Goal: Navigation & Orientation: Find specific page/section

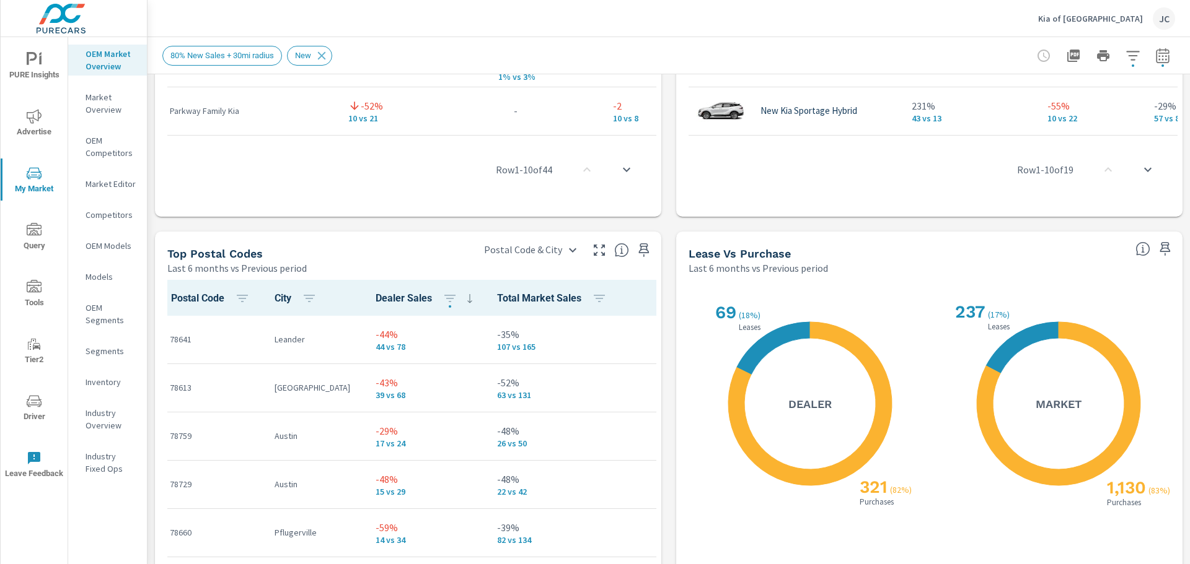
scroll to position [1, 0]
click at [1126, 17] on p "Kia of North Austin" at bounding box center [1090, 18] width 105 height 11
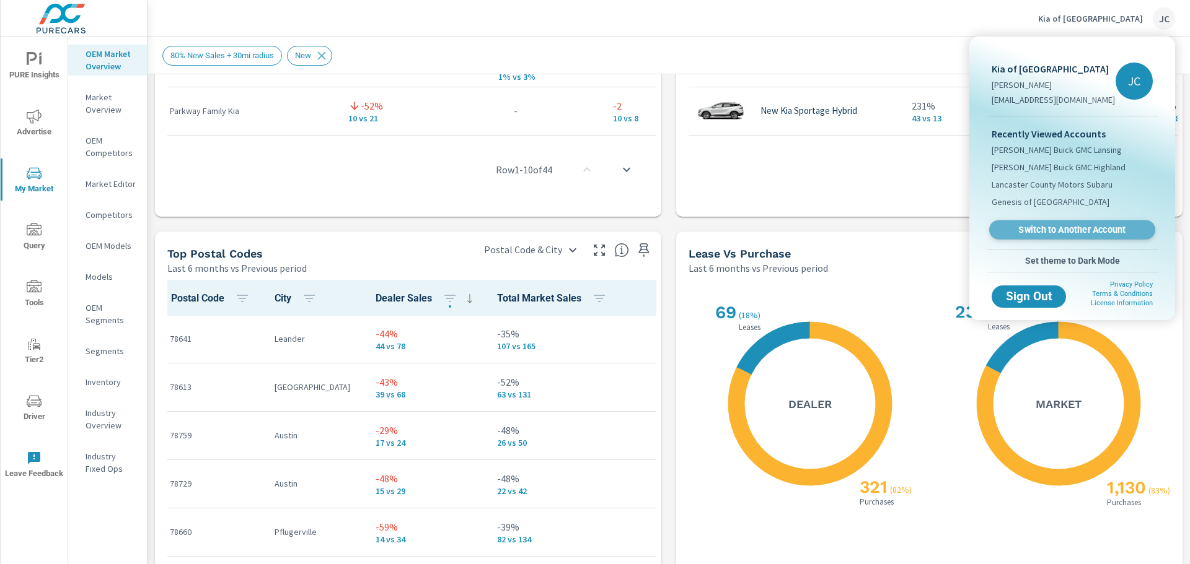
click at [1064, 229] on span "Switch to Another Account" at bounding box center [1072, 230] width 152 height 12
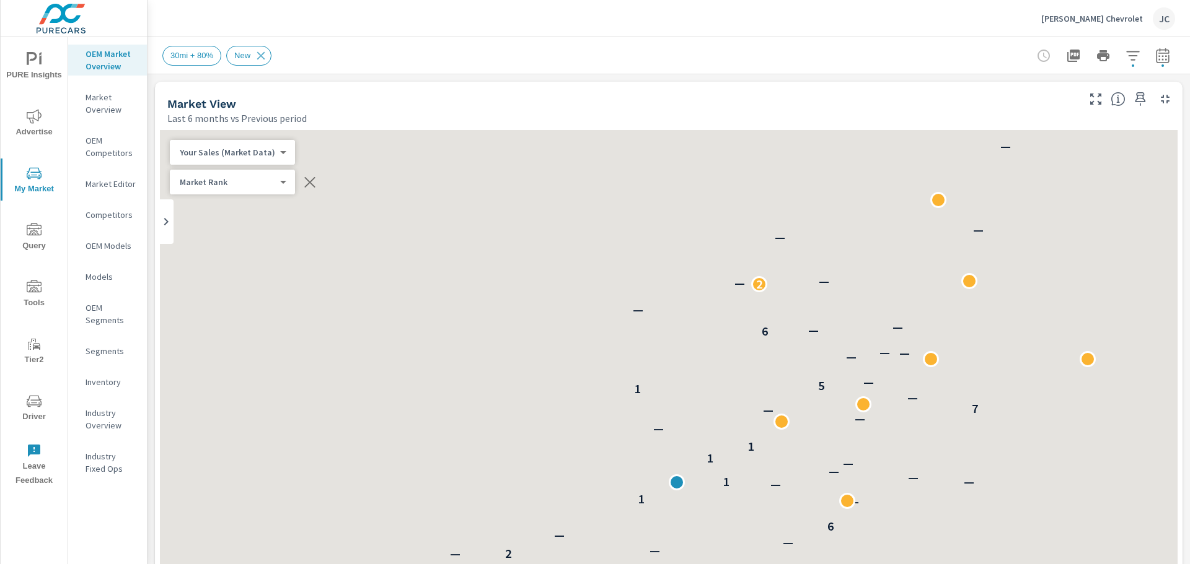
scroll to position [1, 0]
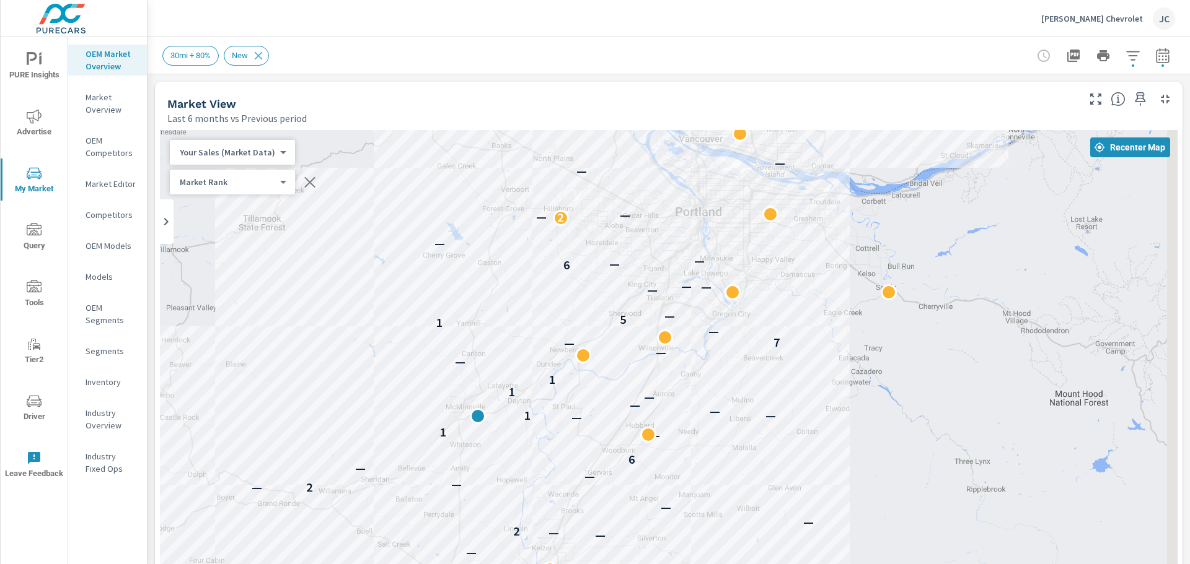
drag, startPoint x: 547, startPoint y: 278, endPoint x: 346, endPoint y: 211, distance: 211.6
click at [346, 211] on div "— — — — — 2 — — — — — — — 1 — — — 3 — — 4 — — — 2 — — — 2 — — — 6 — 1 — 1 — — —…" at bounding box center [668, 474] width 1017 height 689
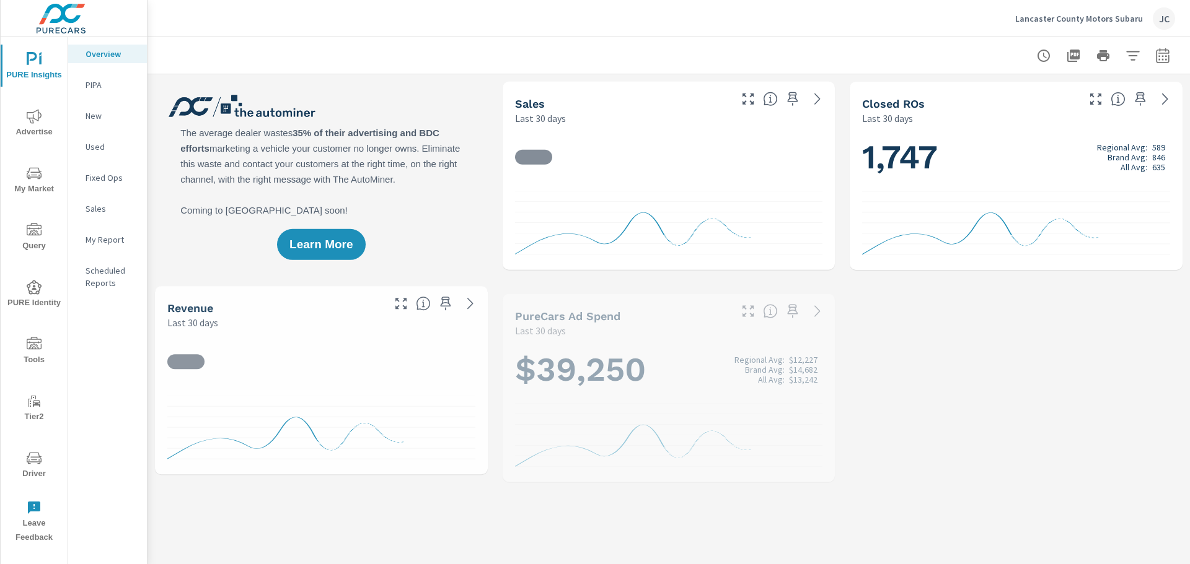
click at [1064, 20] on p "Lancaster County Motors Subaru" at bounding box center [1079, 18] width 128 height 11
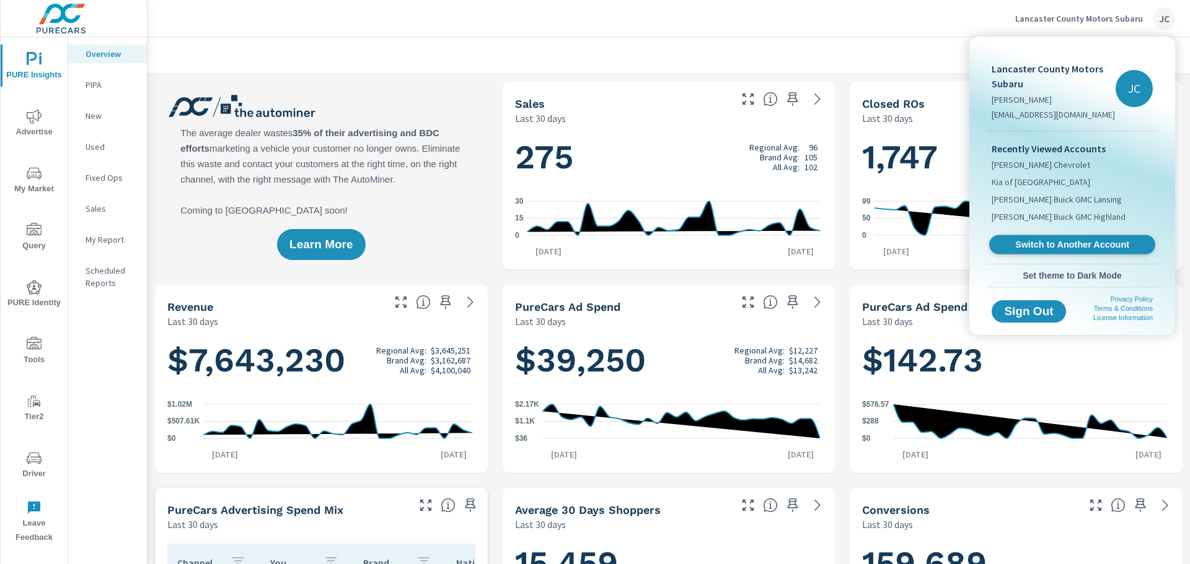
scroll to position [532, 0]
click at [1019, 242] on span "Switch to Another Account" at bounding box center [1072, 245] width 152 height 12
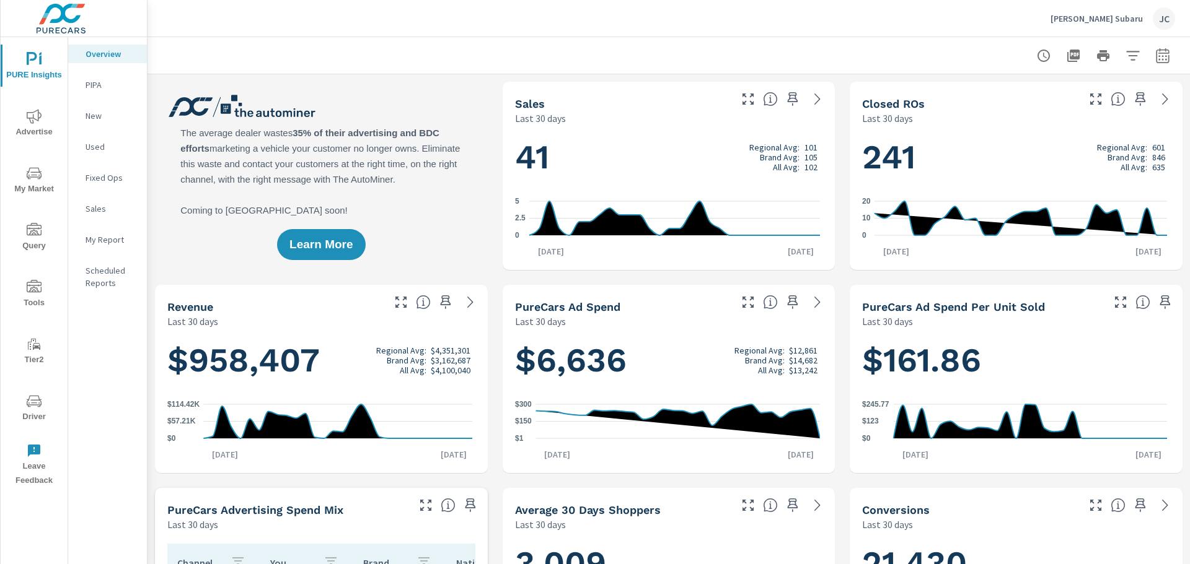
scroll to position [726, 0]
click at [108, 236] on p "My Report" at bounding box center [111, 240] width 51 height 12
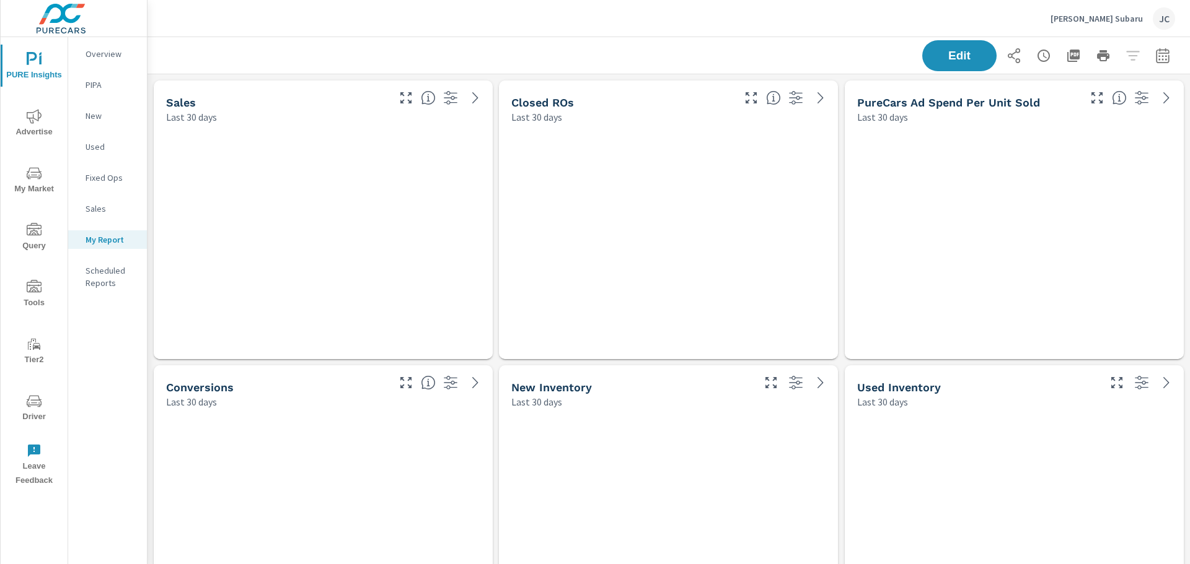
scroll to position [1165, 1052]
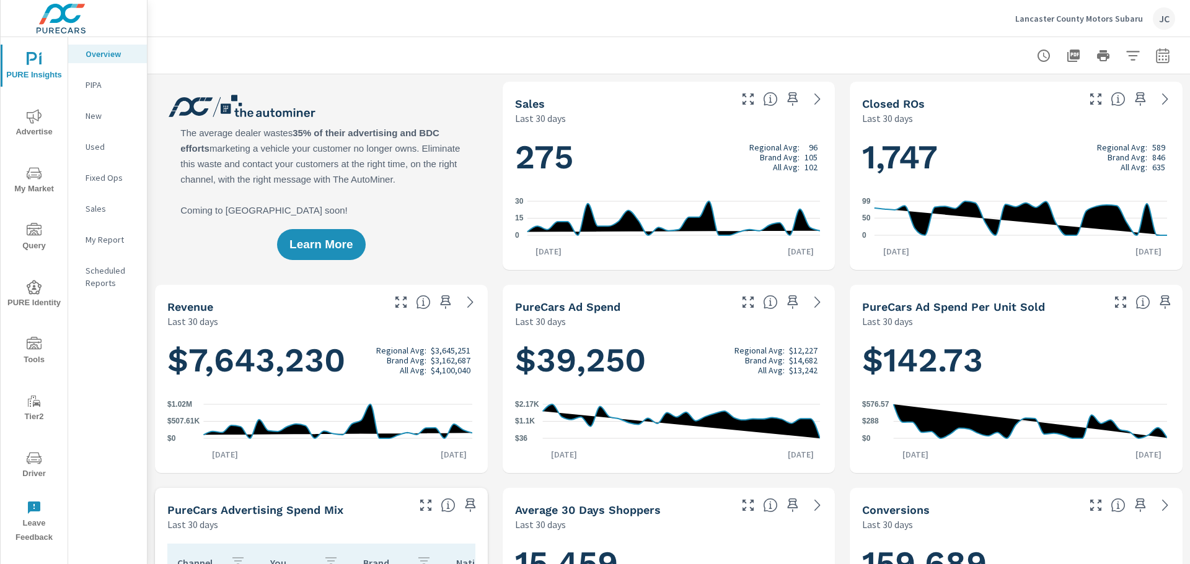
scroll to position [1, 0]
click at [1131, 13] on p "Lancaster County Motors Subaru" at bounding box center [1079, 18] width 128 height 11
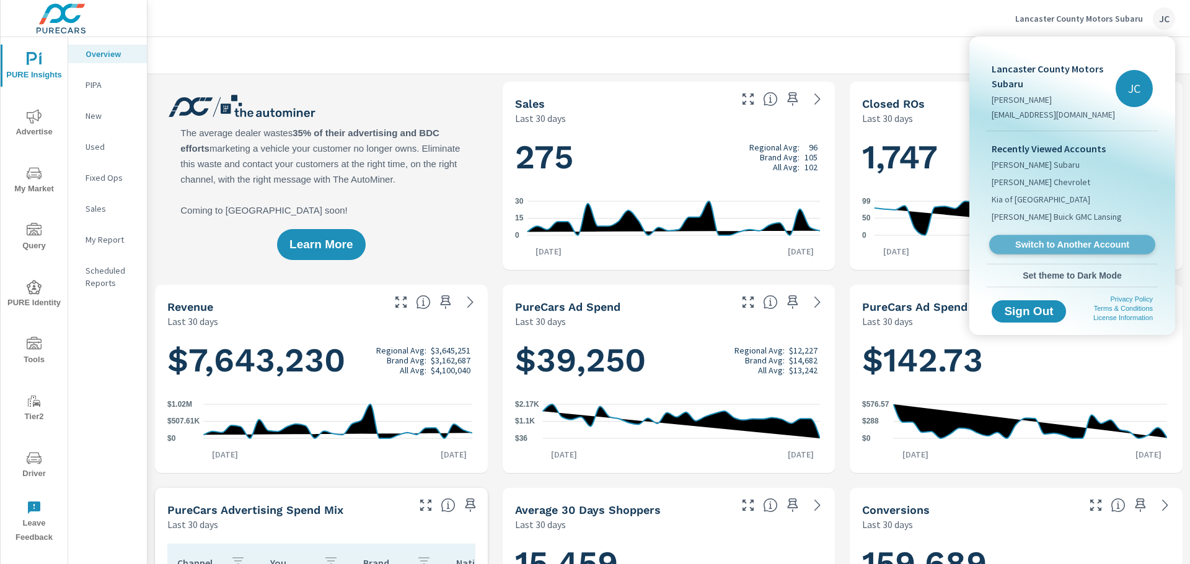
click at [1069, 250] on span "Switch to Another Account" at bounding box center [1072, 245] width 152 height 12
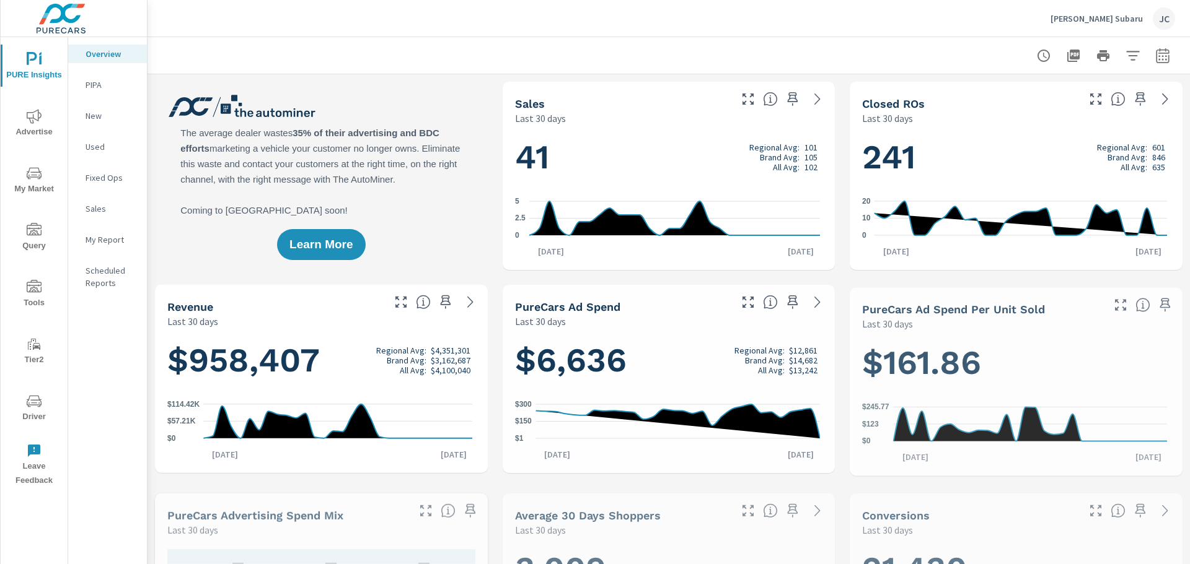
scroll to position [1, 0]
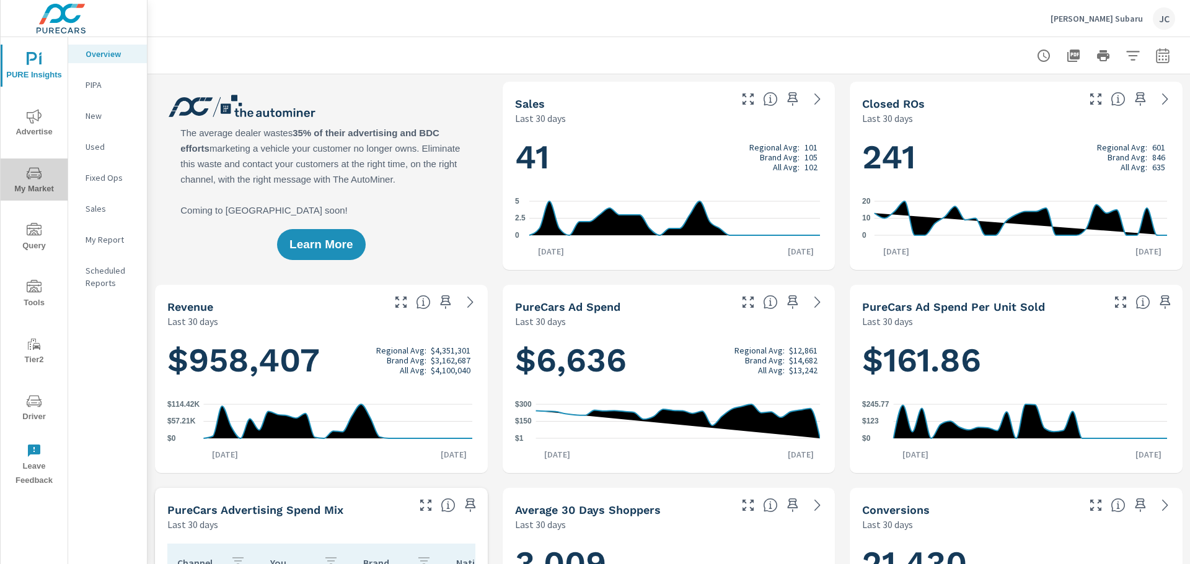
click at [39, 196] on button "My Market" at bounding box center [34, 180] width 67 height 42
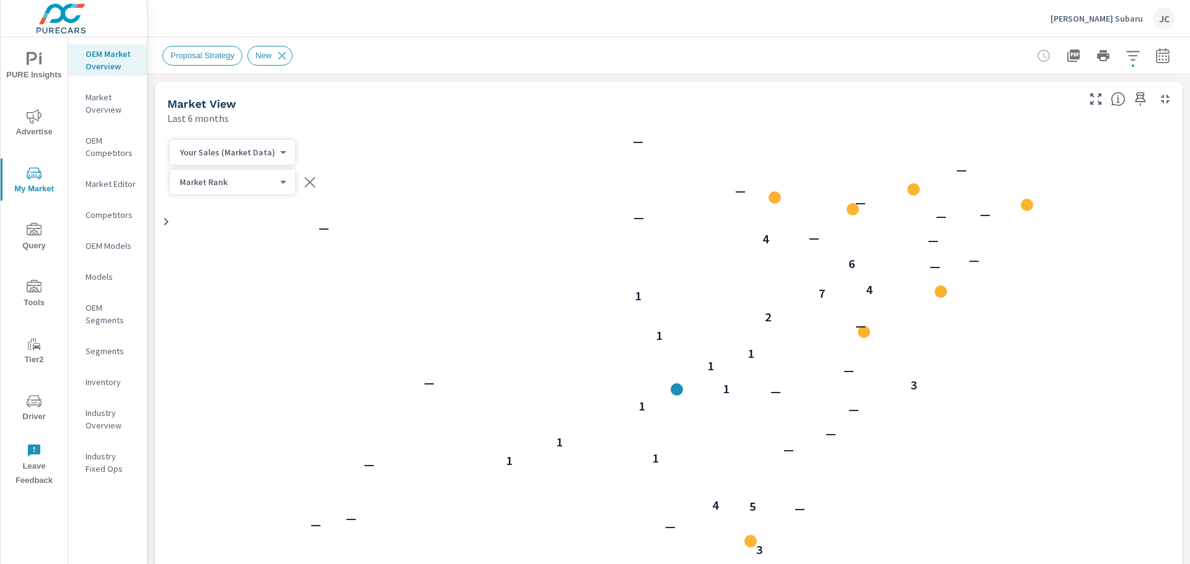
scroll to position [1, 0]
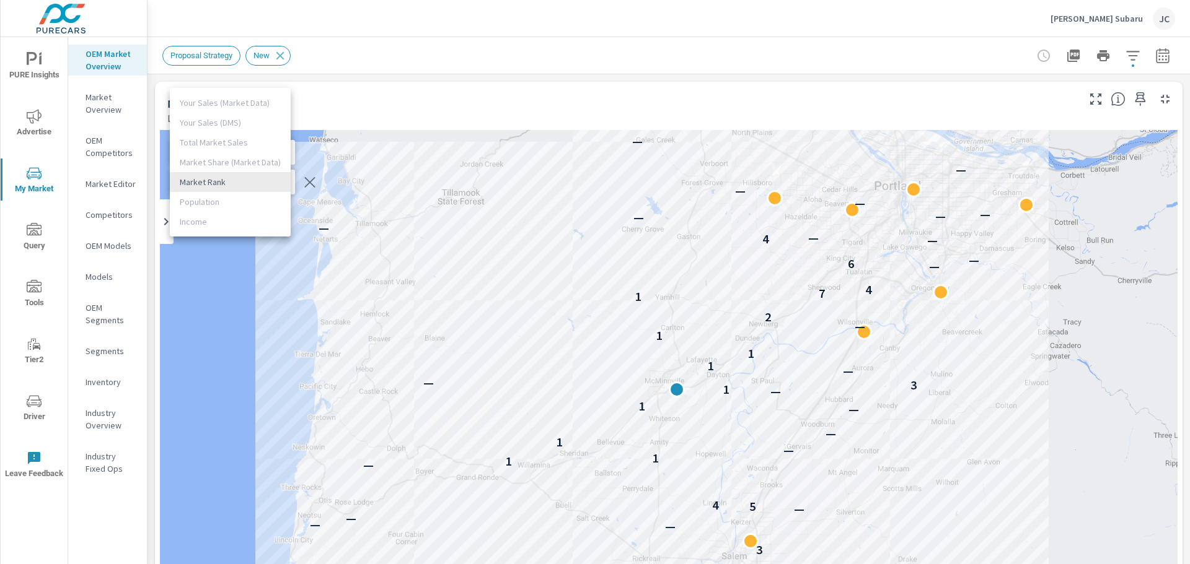
click at [276, 178] on body "PURE Insights Advertise My Market Query Tools Tier2 Driver Leave Feedback OEM M…" at bounding box center [595, 282] width 1190 height 564
click at [228, 180] on li "Market Rank" at bounding box center [230, 182] width 121 height 20
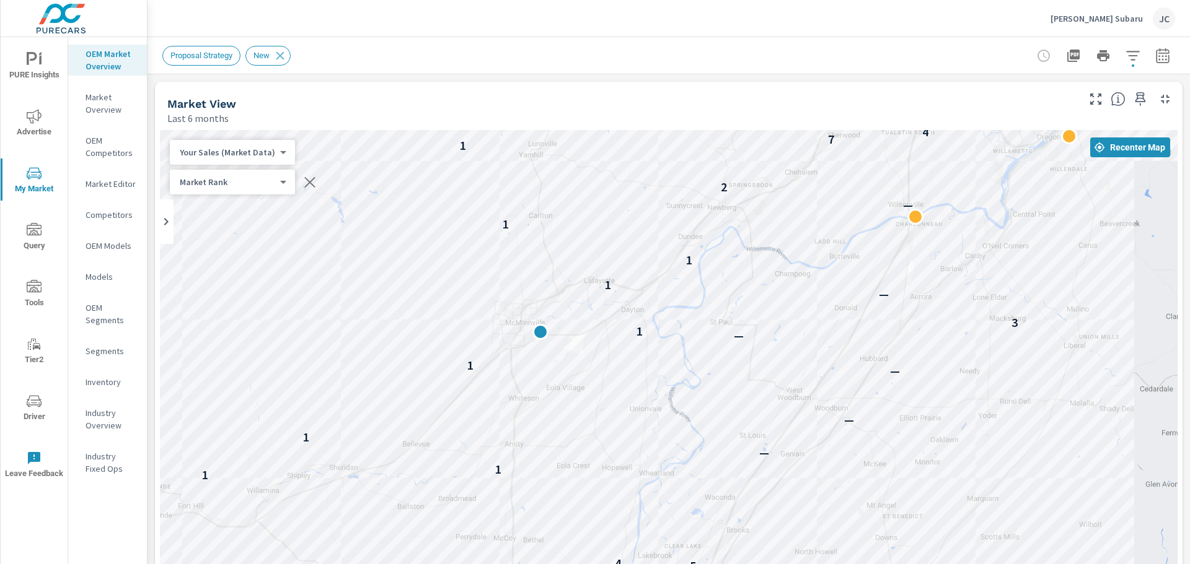
drag, startPoint x: 549, startPoint y: 291, endPoint x: 310, endPoint y: 107, distance: 301.3
click at [310, 107] on div "Market View Last 6 months ← Move left → Move right ↑ Move up ↓ Move down + Zoom…" at bounding box center [668, 379] width 1027 height 595
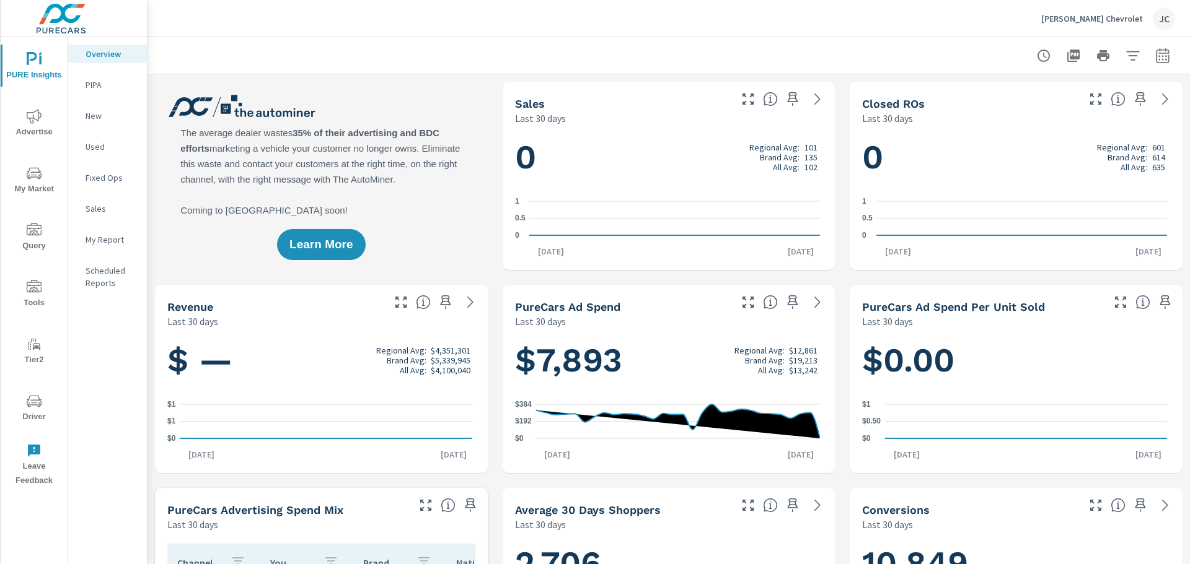
scroll to position [242, 0]
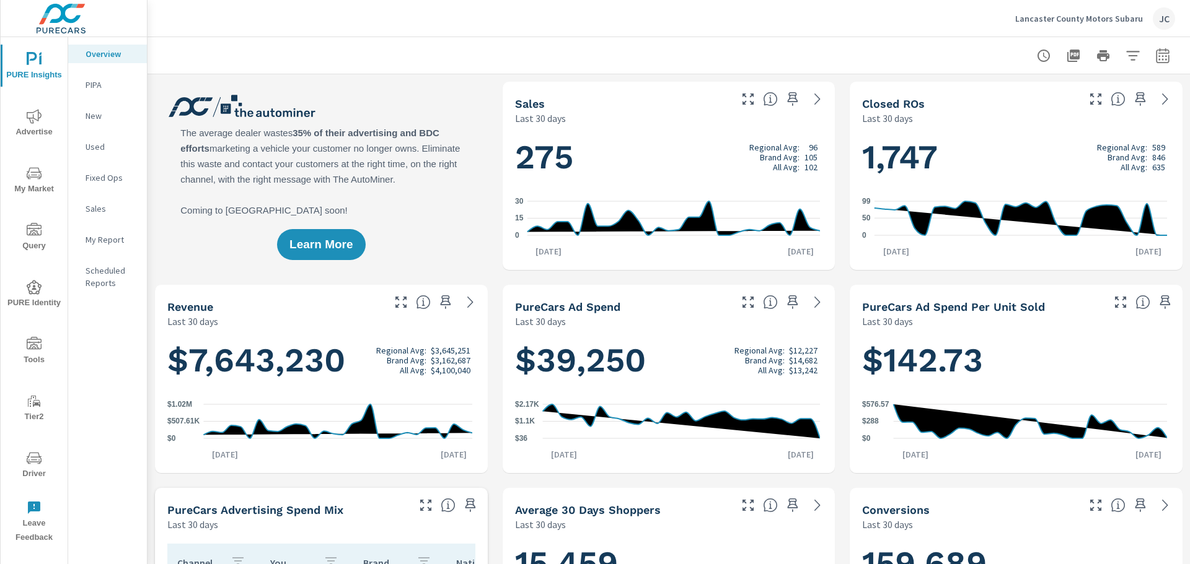
scroll to position [1, 0]
click at [1085, 20] on p "Lancaster County Motors Subaru" at bounding box center [1079, 18] width 128 height 11
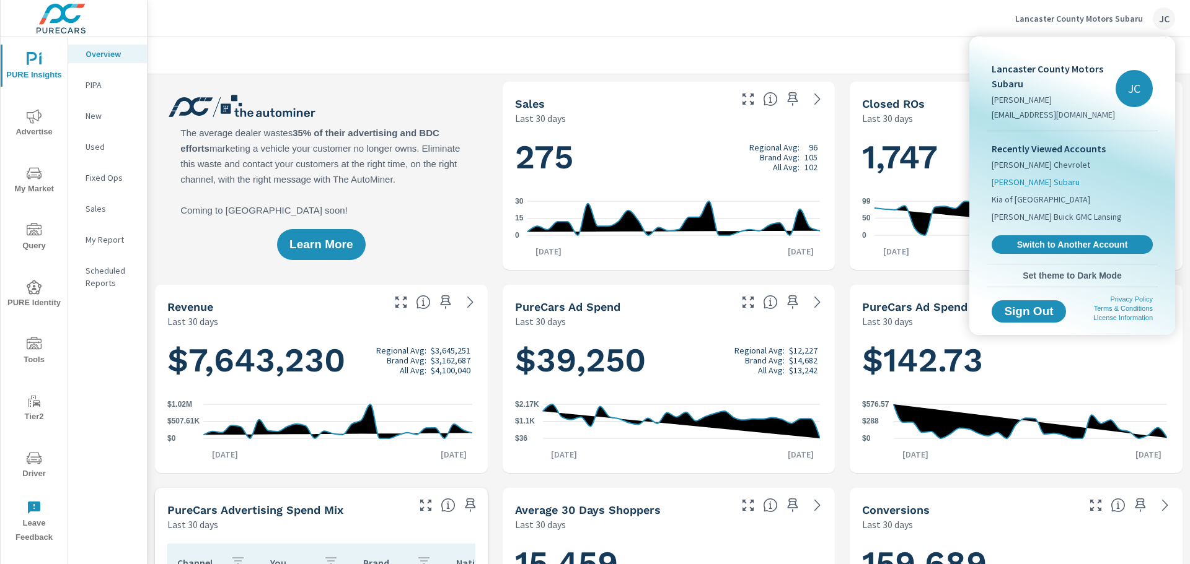
click at [1035, 177] on span "[PERSON_NAME] Subaru" at bounding box center [1035, 182] width 88 height 12
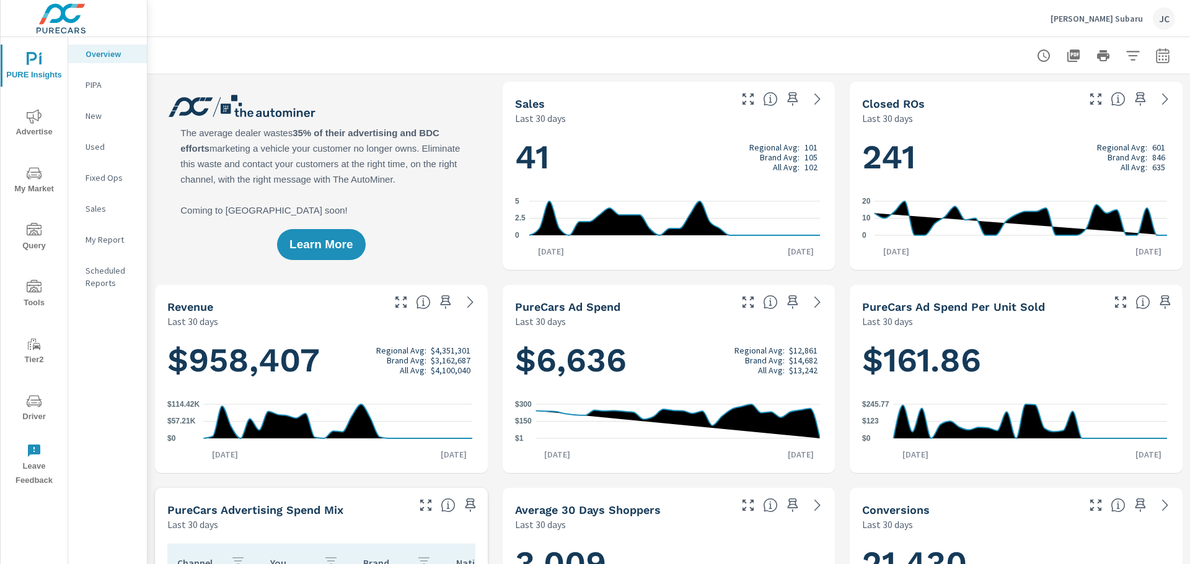
scroll to position [726, 0]
click at [34, 181] on span "My Market" at bounding box center [33, 181] width 59 height 30
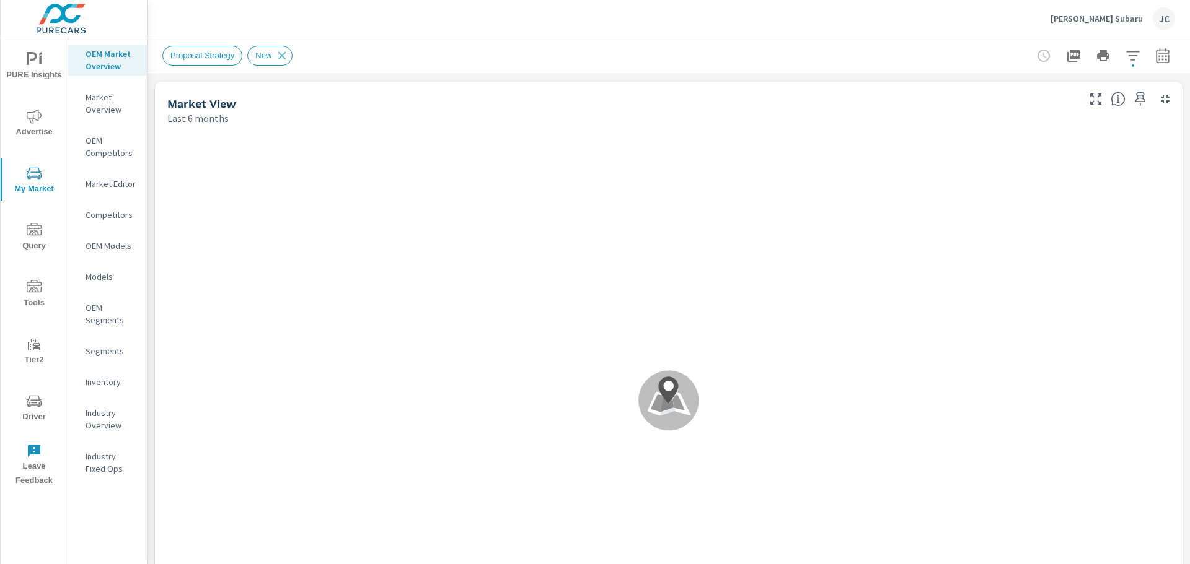
scroll to position [1, 0]
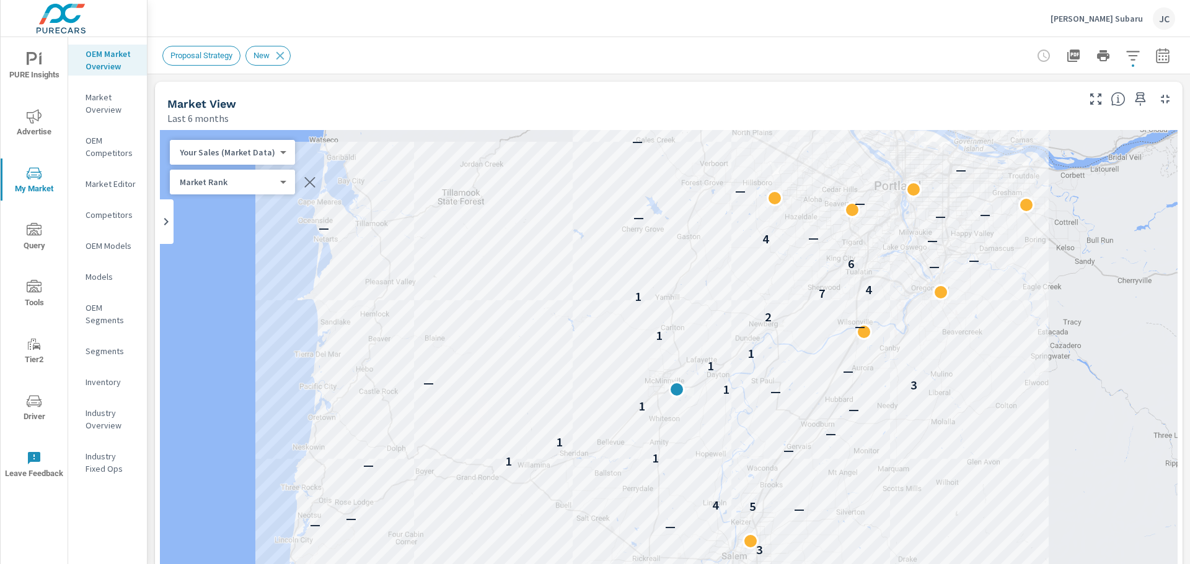
click at [279, 182] on body "PURE Insights Advertise My Market Query Tools Tier2 Driver Leave Feedback OEM M…" at bounding box center [595, 282] width 1190 height 564
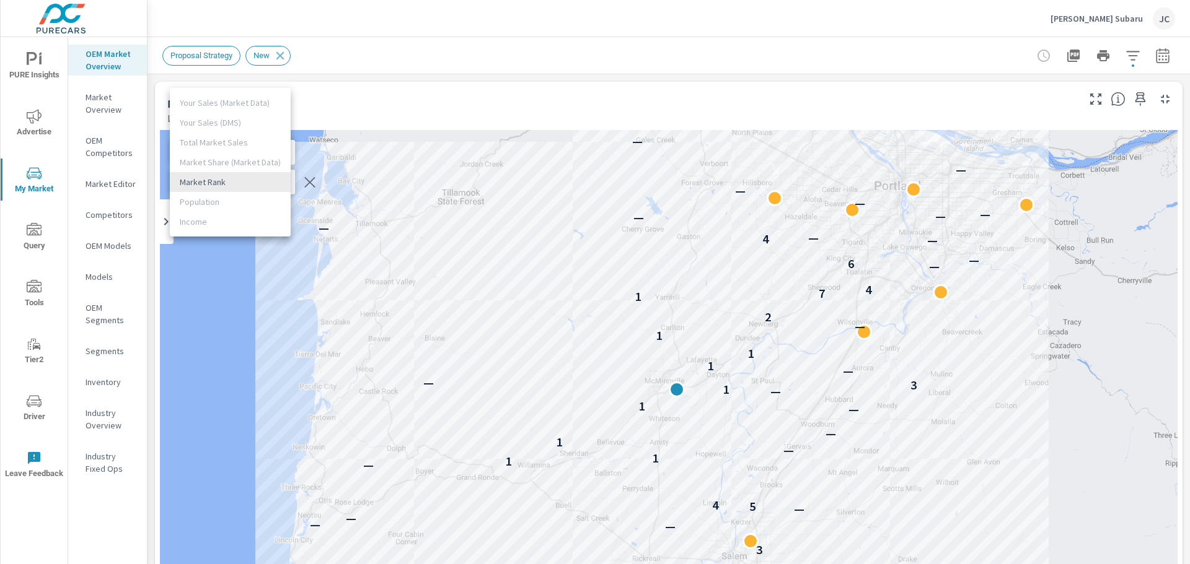
click at [328, 196] on div at bounding box center [595, 282] width 1190 height 564
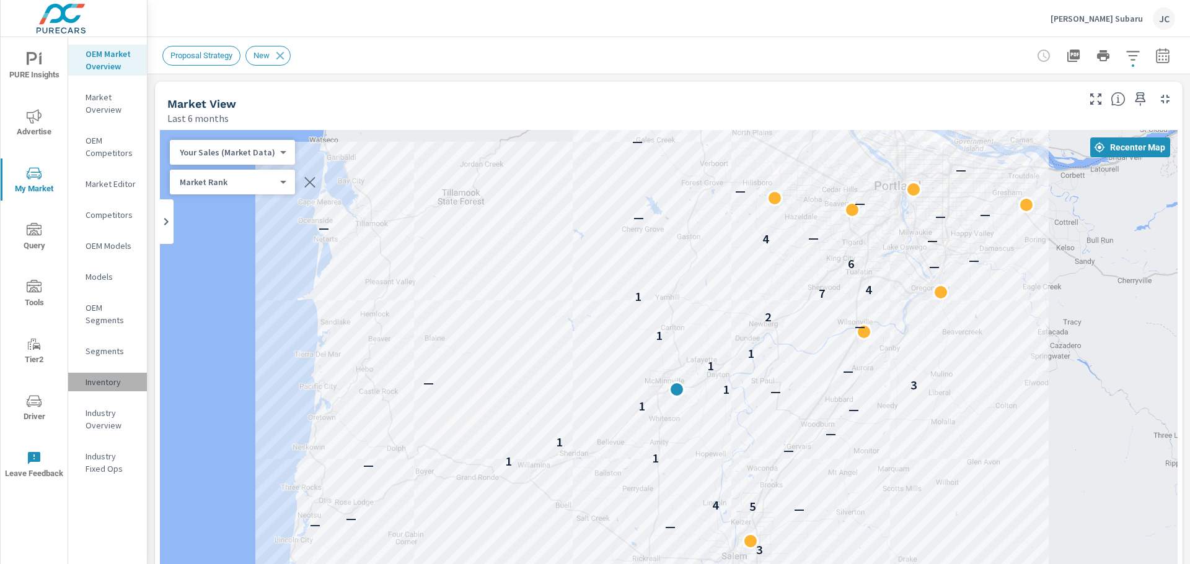
click at [100, 385] on p "Inventory" at bounding box center [111, 382] width 51 height 12
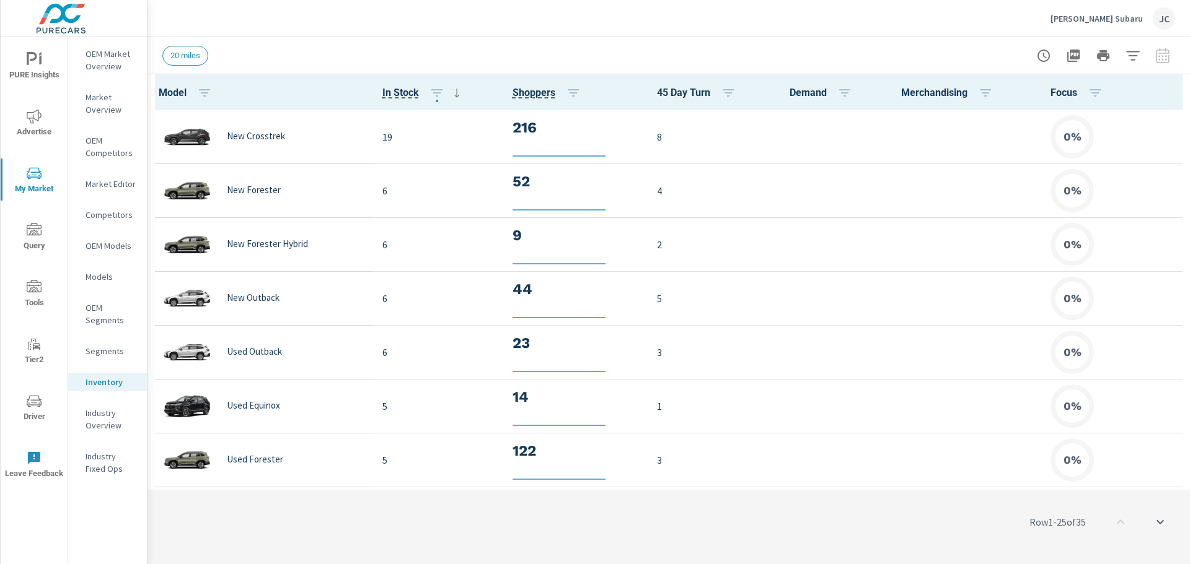
scroll to position [1, 0]
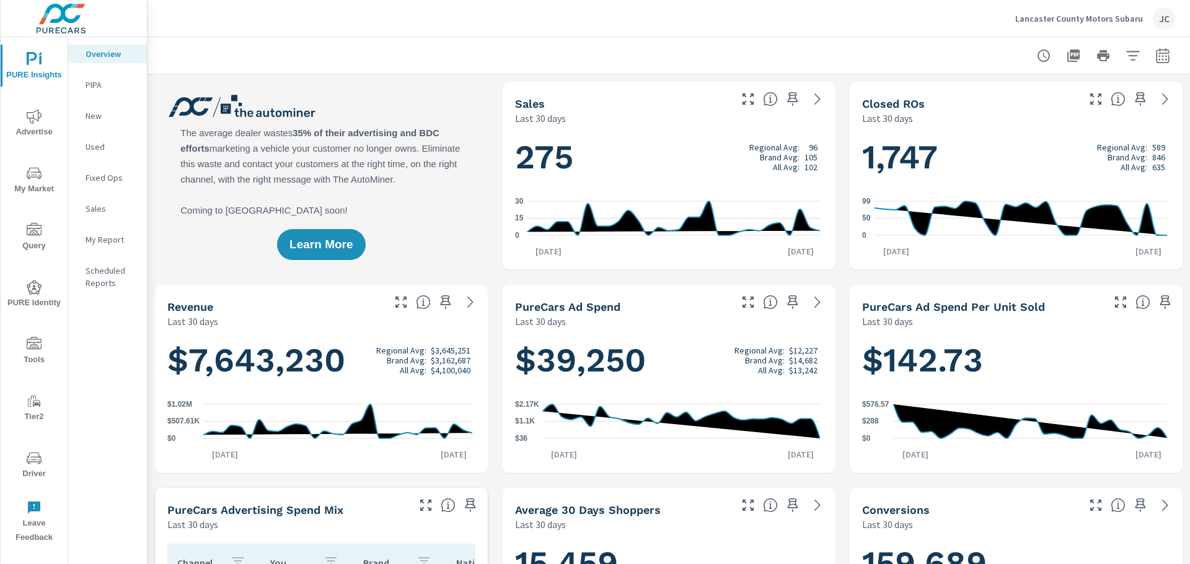
scroll to position [1, 0]
click at [34, 184] on span "My Market" at bounding box center [33, 181] width 59 height 30
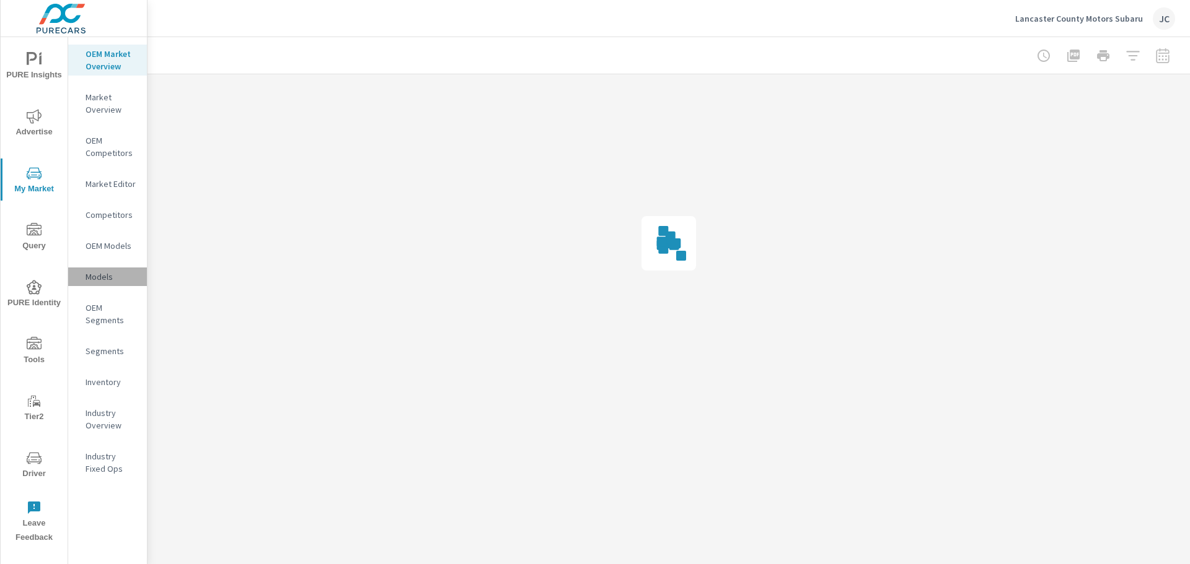
click at [98, 281] on p "Models" at bounding box center [111, 277] width 51 height 12
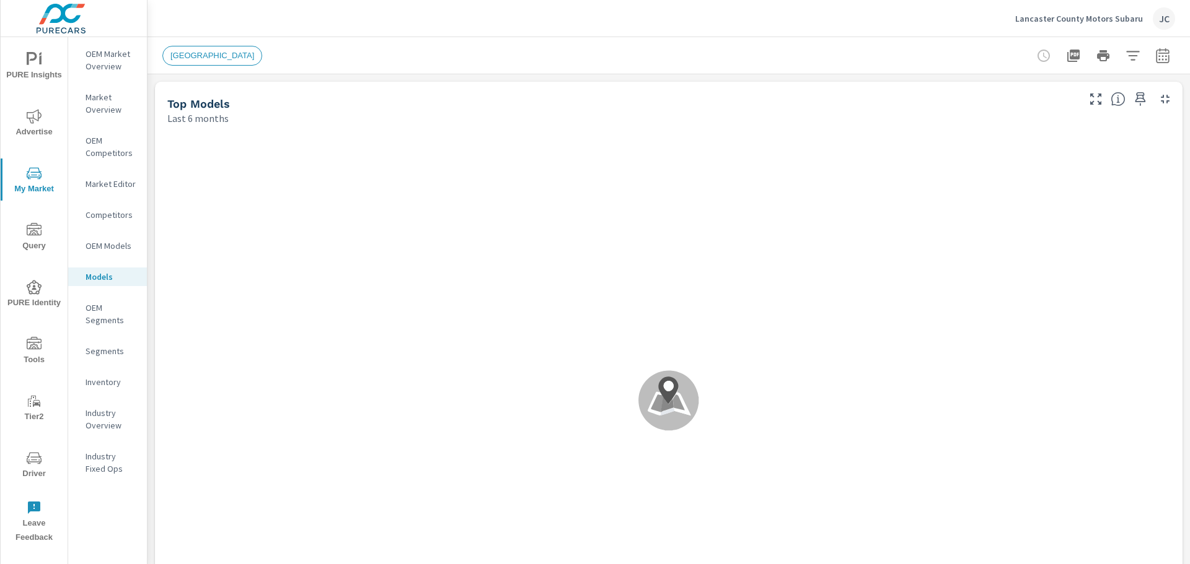
click at [94, 235] on nav "OEM Market Overview Market Overview OEM Competitors Market Editor Competitors O…" at bounding box center [107, 266] width 79 height 459
click at [94, 245] on p "OEM Models" at bounding box center [111, 246] width 51 height 12
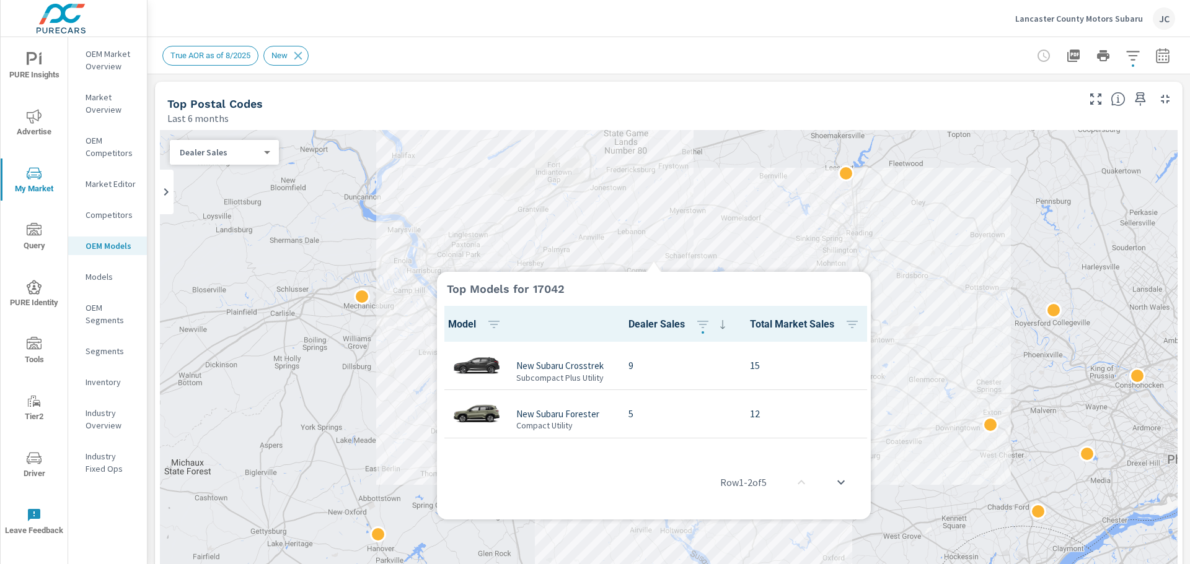
scroll to position [1, 0]
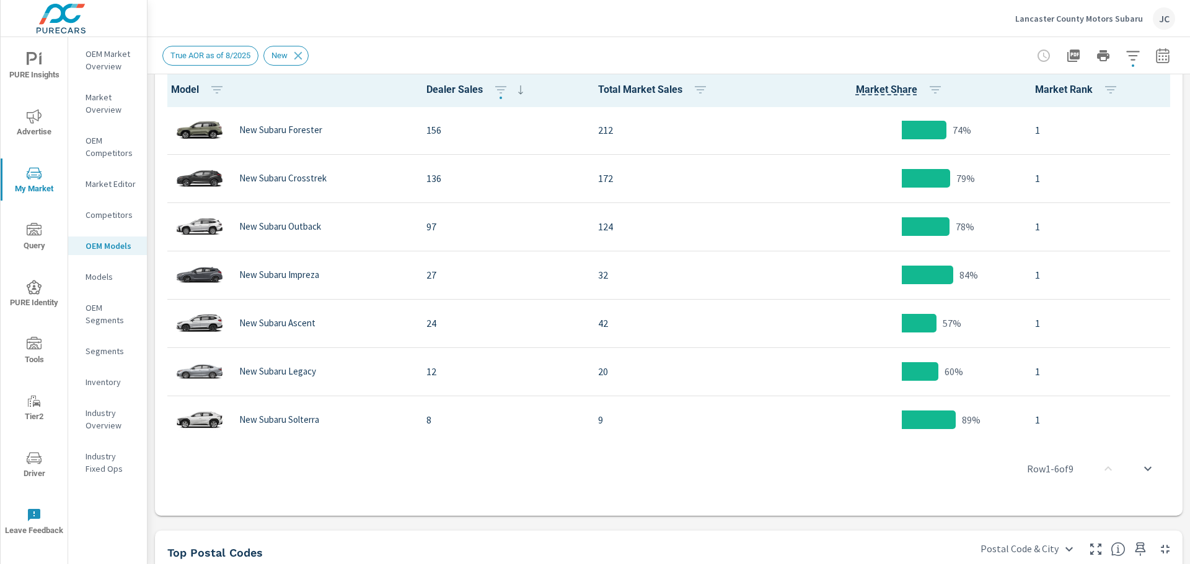
scroll to position [610, 0]
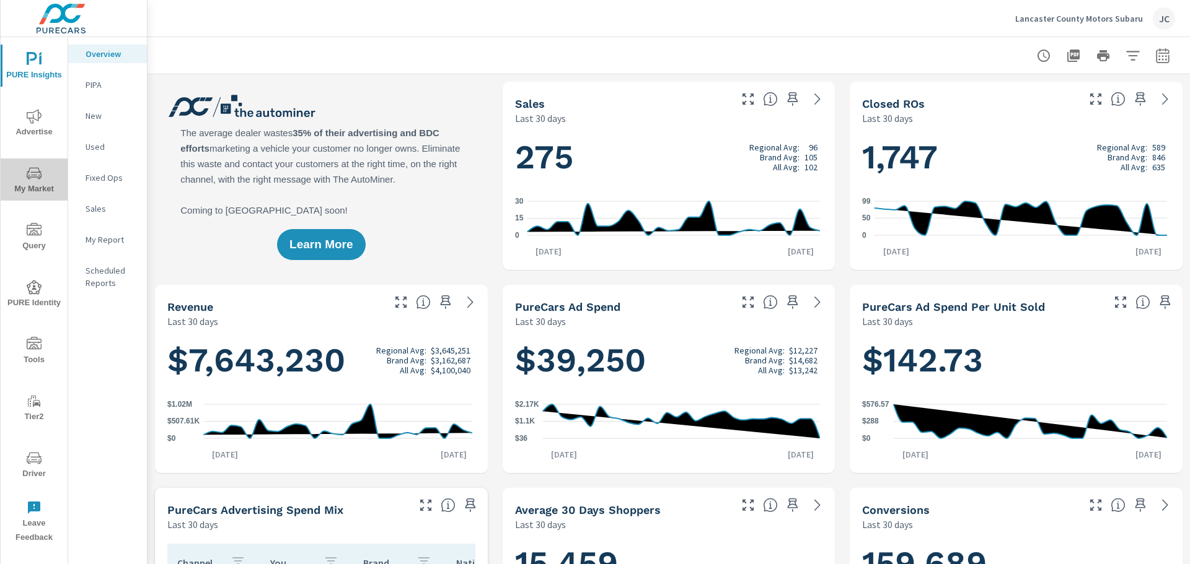
click at [37, 188] on span "My Market" at bounding box center [33, 181] width 59 height 30
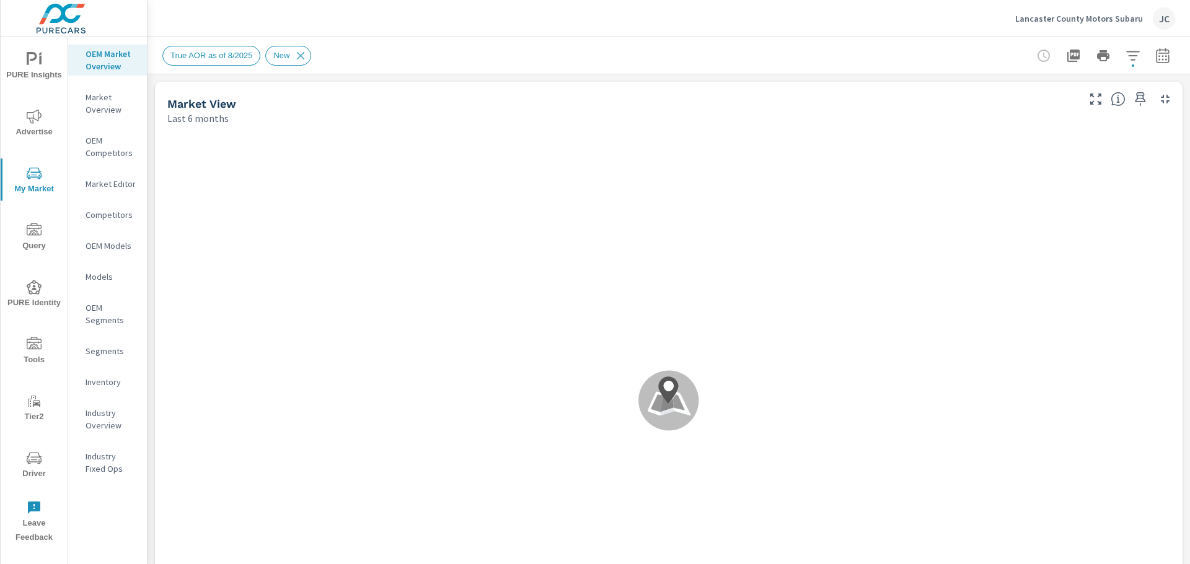
scroll to position [1, 0]
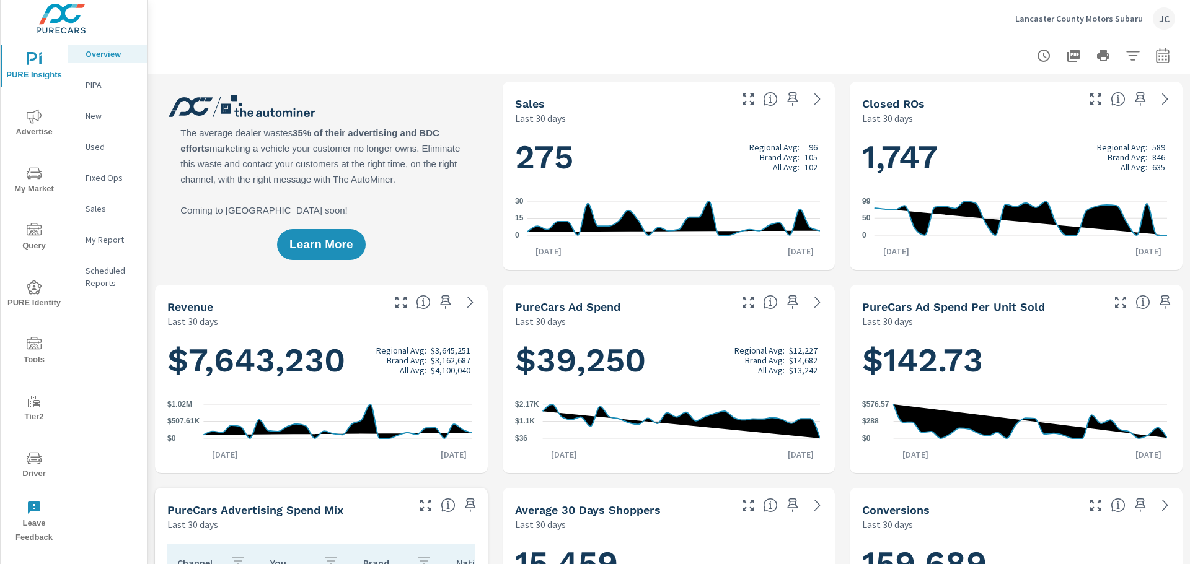
scroll to position [532, 0]
click at [24, 183] on span "My Market" at bounding box center [33, 181] width 59 height 30
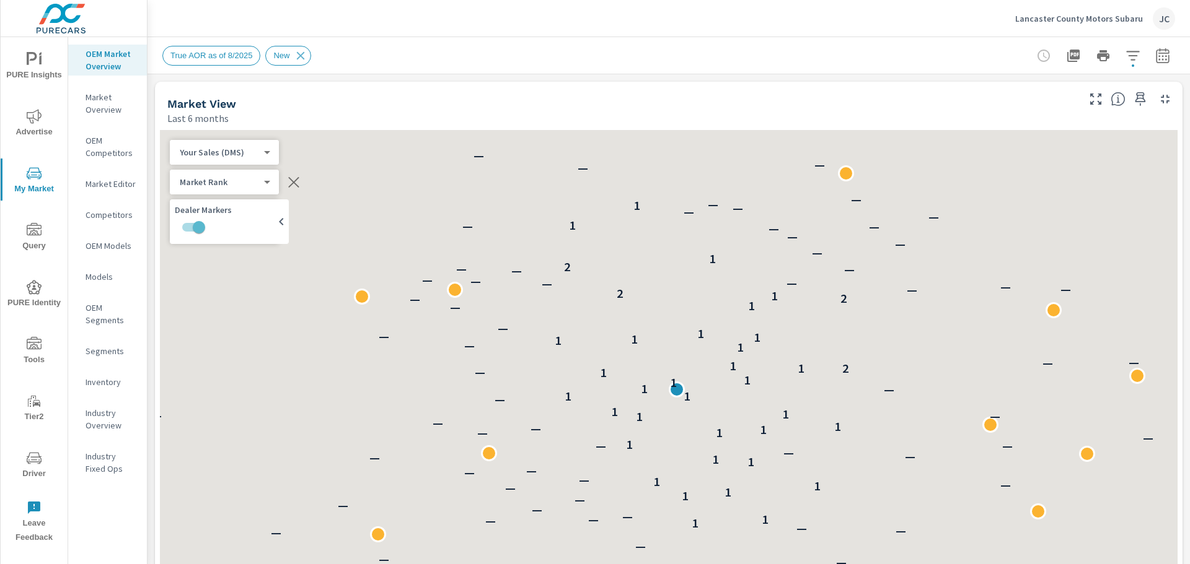
scroll to position [1, 0]
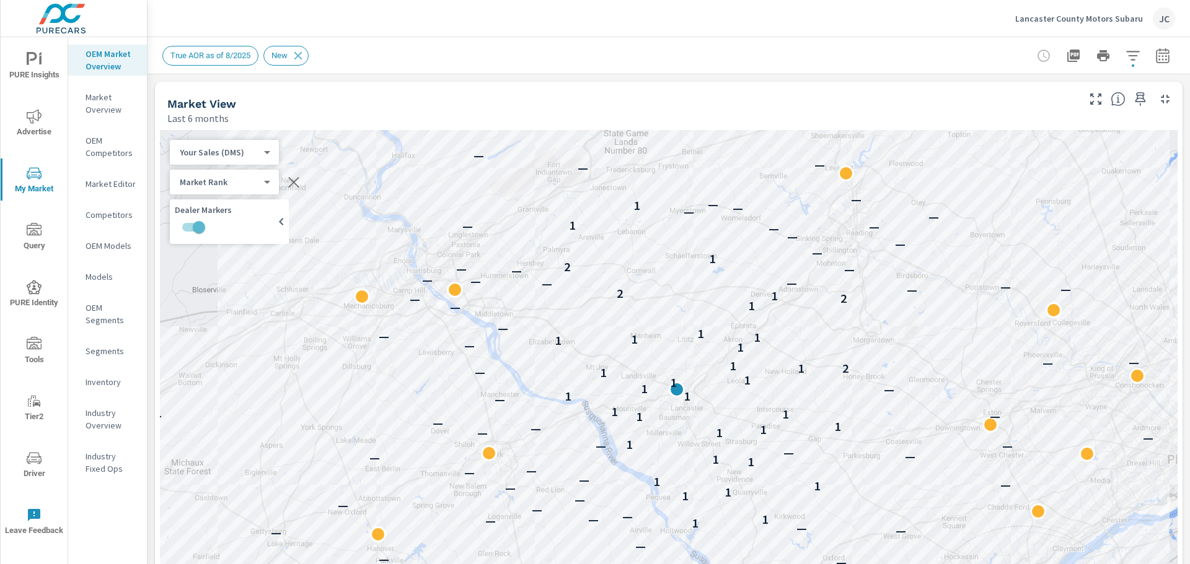
click at [113, 383] on p "Inventory" at bounding box center [111, 382] width 51 height 12
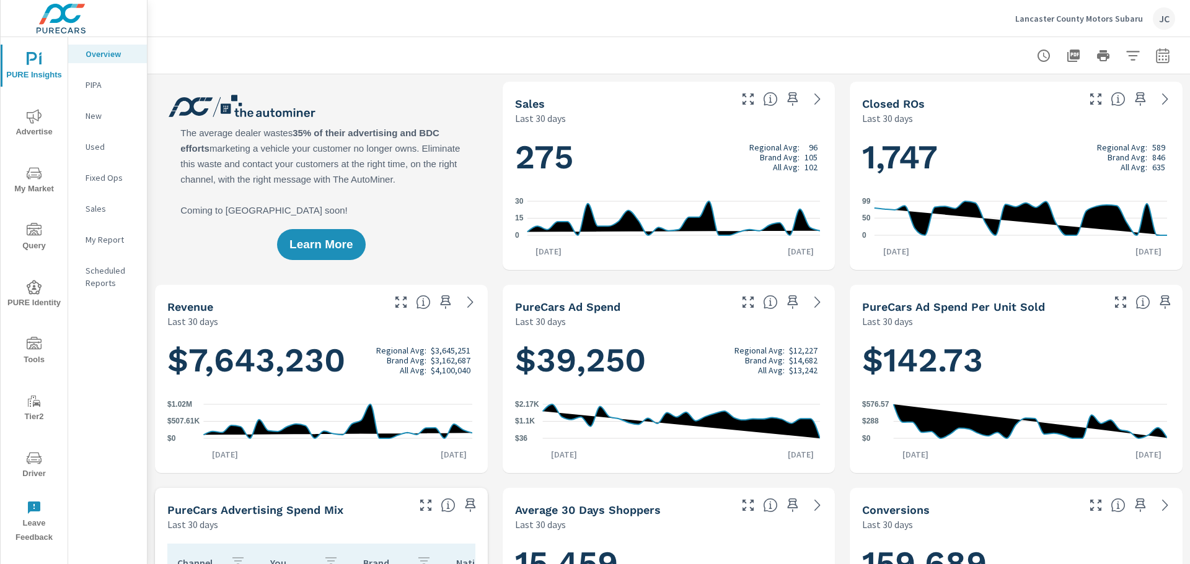
scroll to position [1, 0]
click at [30, 172] on icon "nav menu" at bounding box center [34, 173] width 15 height 15
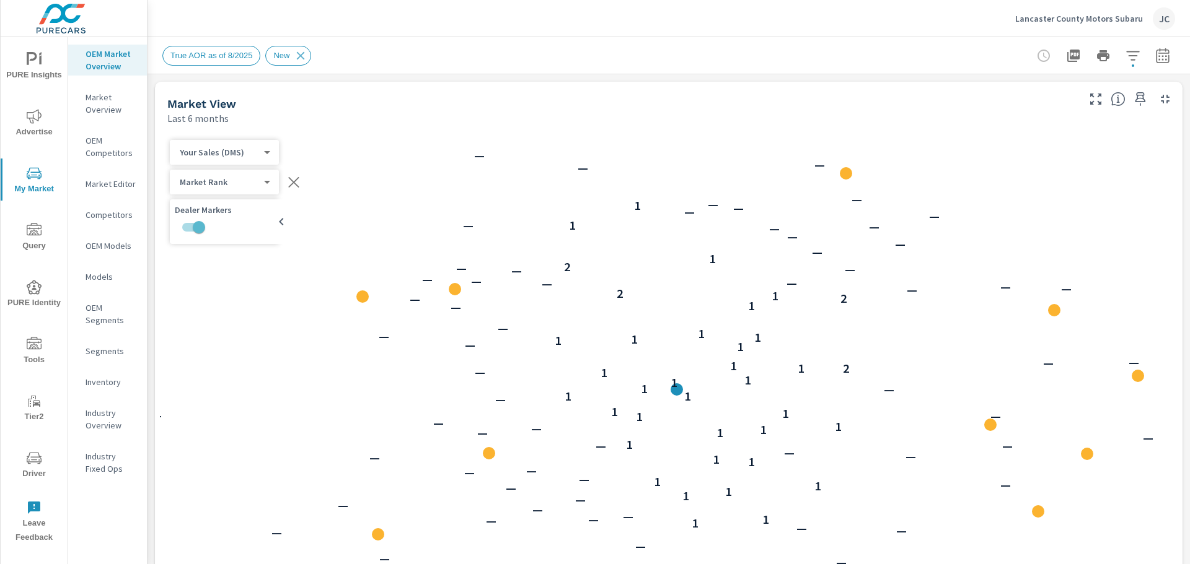
scroll to position [1, 0]
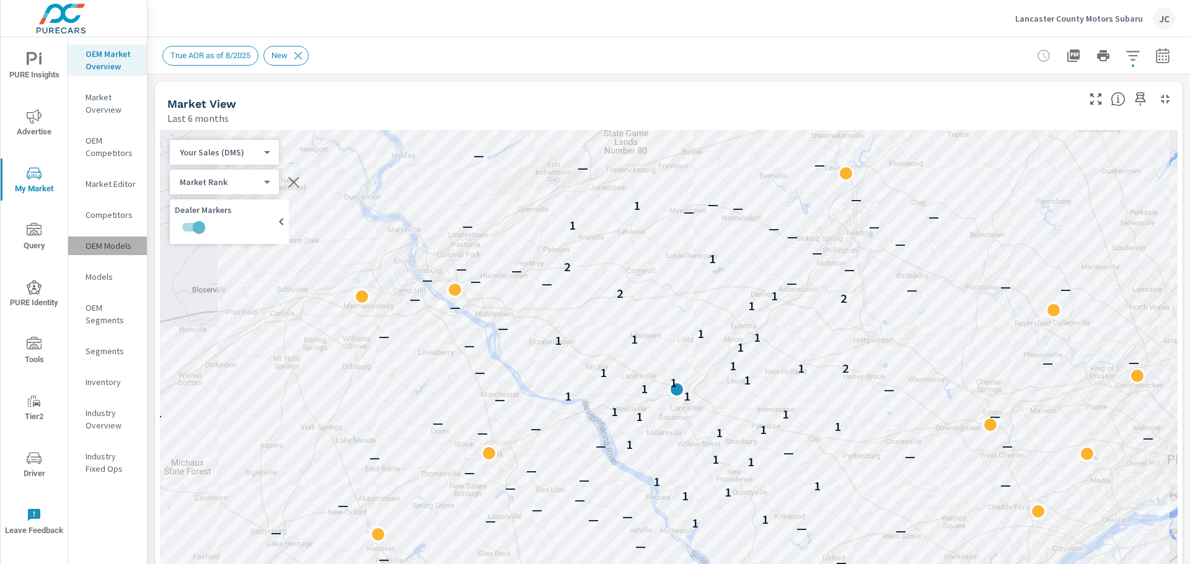
click at [110, 246] on p "OEM Models" at bounding box center [111, 246] width 51 height 12
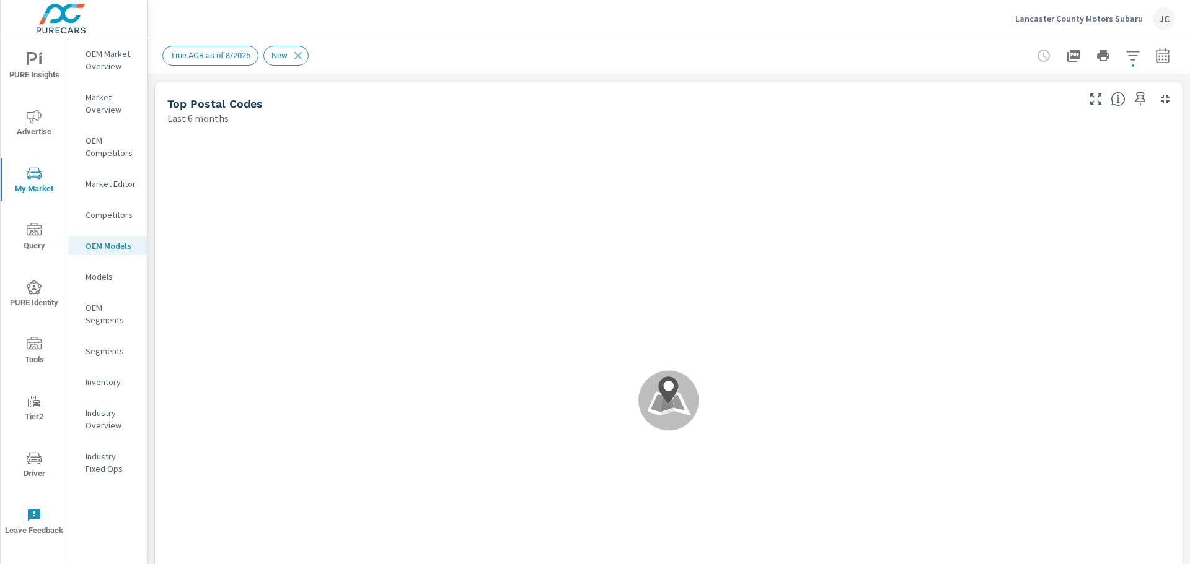
scroll to position [1, 0]
